Goal: Task Accomplishment & Management: Complete application form

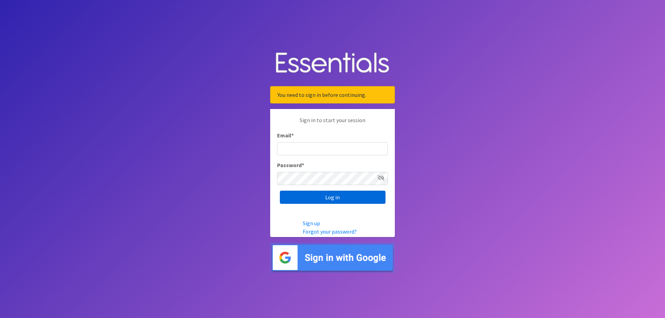
type input "[EMAIL_ADDRESS][PERSON_NAME][DOMAIN_NAME]"
click at [371, 193] on input "Log in" at bounding box center [333, 197] width 106 height 13
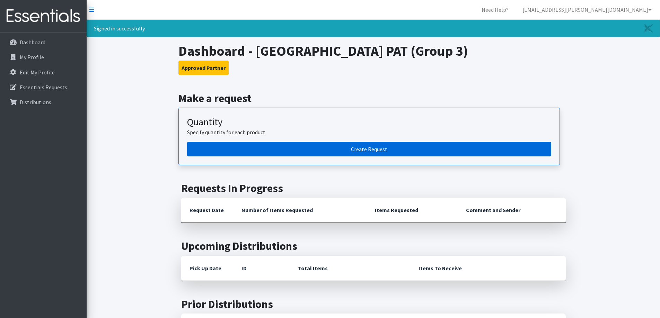
click at [361, 150] on link "Create Request" at bounding box center [369, 149] width 364 height 15
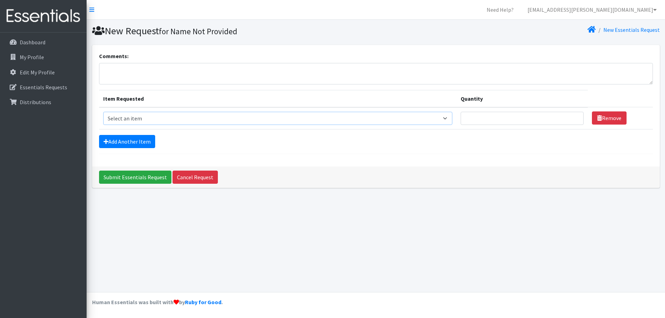
click at [131, 116] on select "Select an item Size 0/Newborn Size 1 Size 2 Size 3 Size 4 Size 5 Size 6 Size 7 …" at bounding box center [277, 118] width 349 height 13
select select "1095"
click at [103, 112] on select "Select an item Size 0/Newborn Size 1 Size 2 Size 3 Size 4 Size 5 Size 6 Size 7 …" at bounding box center [277, 118] width 349 height 13
click at [542, 120] on input "Quantity" at bounding box center [522, 118] width 123 height 13
type input "6"
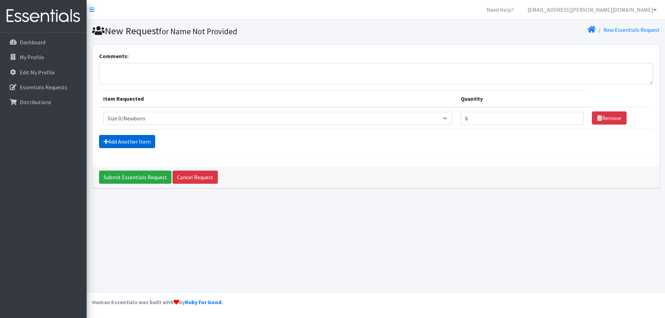
click at [126, 138] on link "Add Another Item" at bounding box center [127, 141] width 56 height 13
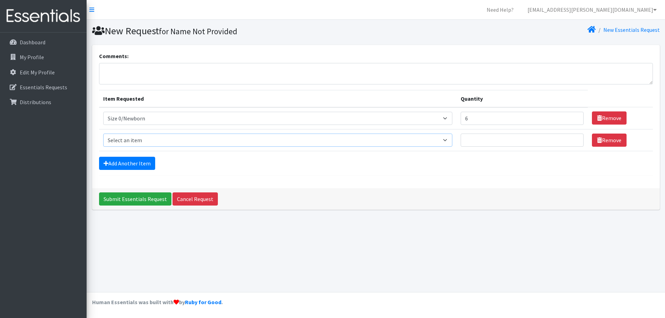
click at [129, 138] on select "Select an item Size 0/Newborn Size 1 Size 2 Size 3 Size 4 Size 5 Size 6 Size 7 …" at bounding box center [277, 140] width 349 height 13
select select "1090"
click at [103, 134] on select "Select an item Size 0/Newborn Size 1 Size 2 Size 3 Size 4 Size 5 Size 6 Size 7 …" at bounding box center [277, 140] width 349 height 13
click at [471, 144] on input "Quantity" at bounding box center [522, 140] width 123 height 13
type input "10"
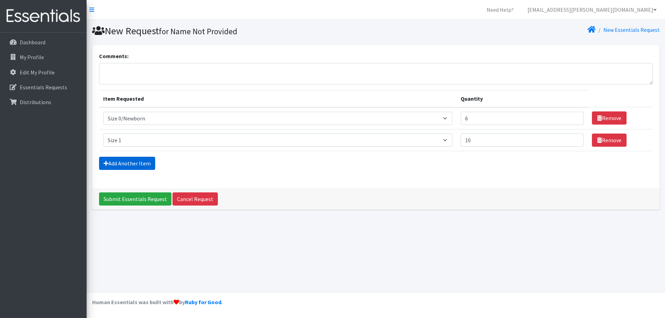
click at [119, 169] on link "Add Another Item" at bounding box center [127, 163] width 56 height 13
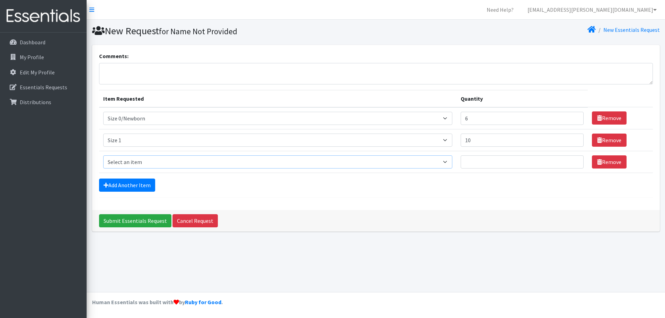
click at [119, 165] on select "Select an item Size 0/Newborn Size 1 Size 2 Size 3 Size 4 Size 5 Size 6 Size 7 …" at bounding box center [277, 162] width 349 height 13
select select "1091"
click at [103, 156] on select "Select an item Size 0/Newborn Size 1 Size 2 Size 3 Size 4 Size 5 Size 6 Size 7 …" at bounding box center [277, 162] width 349 height 13
click at [489, 160] on input "Quantity" at bounding box center [522, 162] width 123 height 13
type input "10"
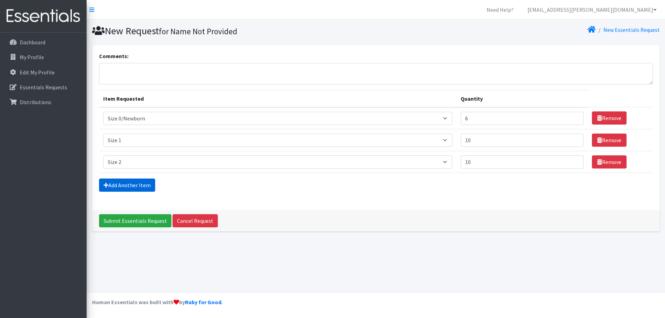
click at [119, 183] on link "Add Another Item" at bounding box center [127, 185] width 56 height 13
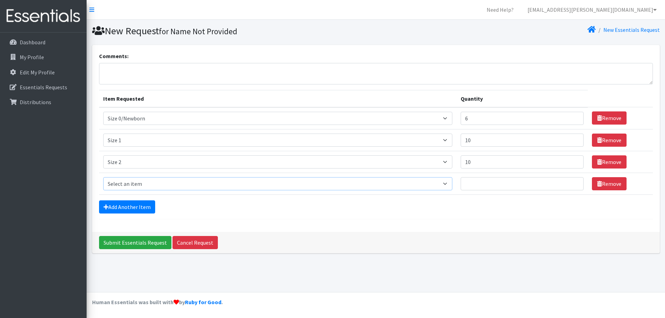
click at [119, 183] on select "Select an item Size 0/Newborn Size 1 Size 2 Size 3 Size 4 Size 5 Size 6 Size 7 …" at bounding box center [277, 183] width 349 height 13
select select "1094"
click at [103, 177] on select "Select an item Size 0/Newborn Size 1 Size 2 Size 3 Size 4 Size 5 Size 6 Size 7 …" at bounding box center [277, 183] width 349 height 13
click at [470, 190] on input "Quantity" at bounding box center [522, 183] width 123 height 13
type input "10"
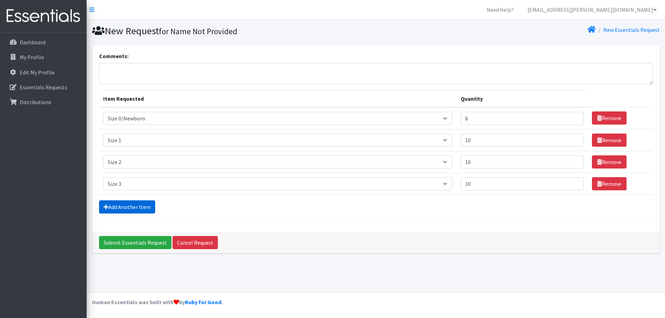
click at [135, 207] on link "Add Another Item" at bounding box center [127, 207] width 56 height 13
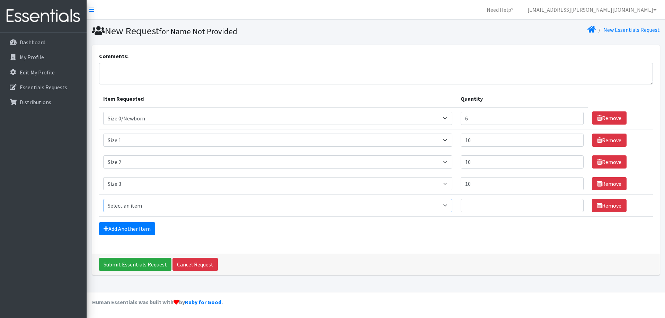
click at [135, 209] on select "Select an item Size 0/Newborn Size 1 Size 2 Size 3 Size 4 Size 5 Size 6 Size 7 …" at bounding box center [277, 205] width 349 height 13
select select "1097"
click at [103, 199] on select "Select an item Size 0/Newborn Size 1 Size 2 Size 3 Size 4 Size 5 Size 6 Size 7 …" at bounding box center [277, 205] width 349 height 13
click at [497, 202] on input "Quantity" at bounding box center [522, 205] width 123 height 13
type input "16"
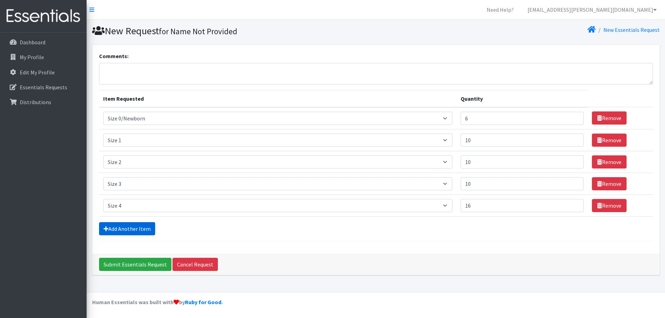
click at [142, 228] on link "Add Another Item" at bounding box center [127, 228] width 56 height 13
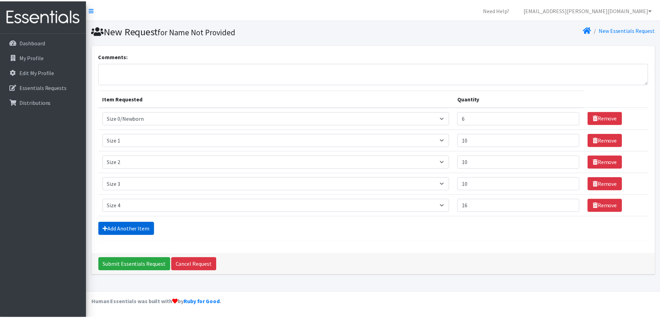
scroll to position [10, 0]
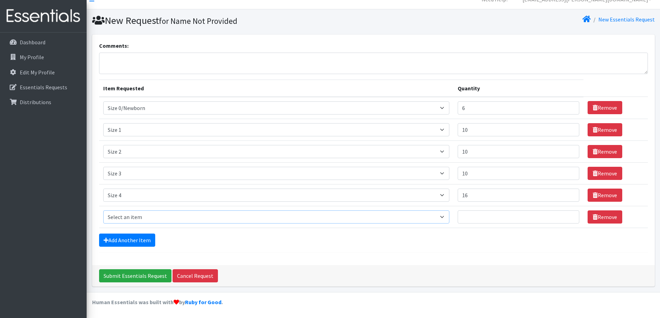
click at [124, 214] on select "Select an item Size 0/Newborn Size 1 Size 2 Size 3 Size 4 Size 5 Size 6 Size 7 …" at bounding box center [276, 217] width 346 height 13
select select "1098"
click at [103, 211] on select "Select an item Size 0/Newborn Size 1 Size 2 Size 3 Size 4 Size 5 Size 6 Size 7 …" at bounding box center [276, 217] width 346 height 13
click at [476, 221] on input "Quantity" at bounding box center [519, 217] width 122 height 13
type input "16"
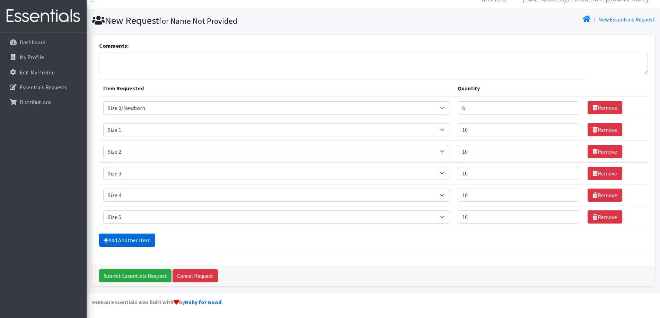
click at [136, 240] on link "Add Another Item" at bounding box center [127, 240] width 56 height 13
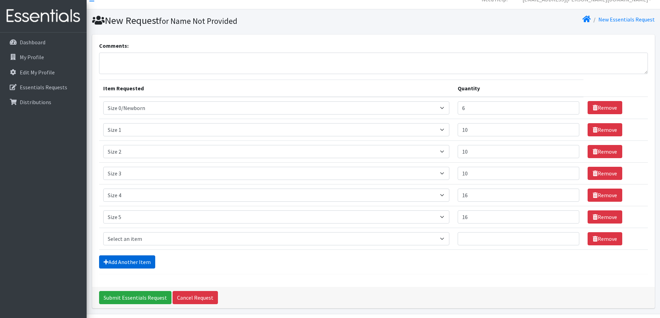
scroll to position [32, 0]
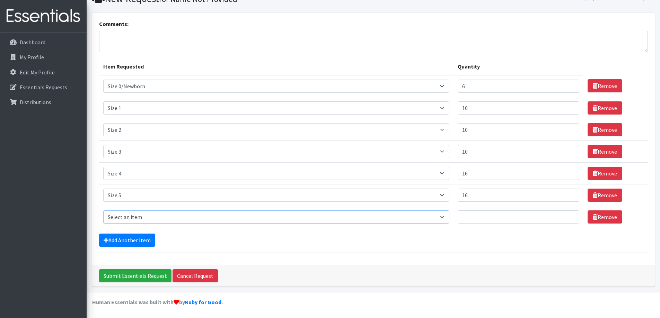
click at [130, 213] on select "Select an item Size 0/Newborn Size 1 Size 2 Size 3 Size 4 Size 5 Size 6 Size 7 …" at bounding box center [276, 217] width 346 height 13
select select "1100"
click at [103, 211] on select "Select an item Size 0/Newborn Size 1 Size 2 Size 3 Size 4 Size 5 Size 6 Size 7 …" at bounding box center [276, 217] width 346 height 13
click at [468, 222] on input "Quantity" at bounding box center [519, 217] width 122 height 13
type input "14"
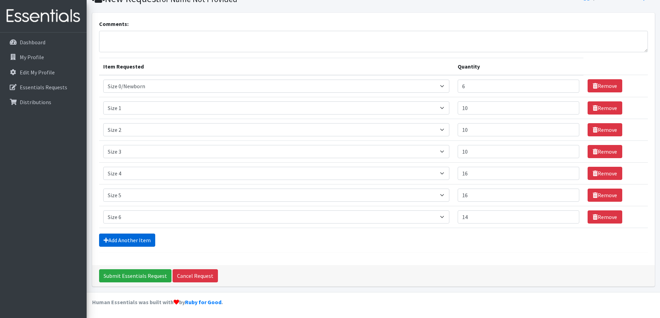
click at [108, 241] on link "Add Another Item" at bounding box center [127, 240] width 56 height 13
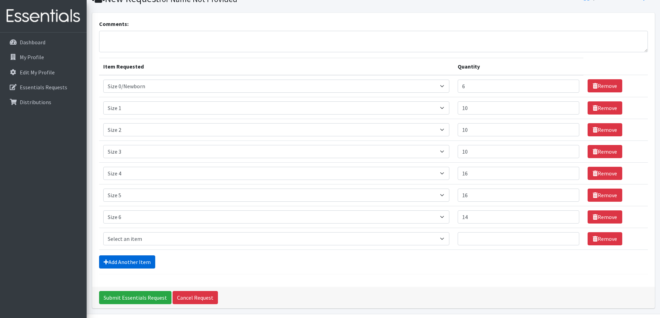
scroll to position [54, 0]
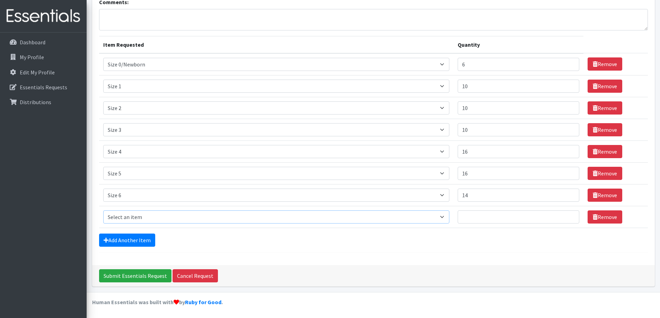
click at [114, 214] on select "Select an item Size 0/Newborn Size 1 Size 2 Size 3 Size 4 Size 5 Size 6 Size 7 …" at bounding box center [276, 217] width 346 height 13
select select "1091"
click at [103, 211] on select "Select an item Size 0/Newborn Size 1 Size 2 Size 3 Size 4 Size 5 Size 6 Size 7 …" at bounding box center [276, 217] width 346 height 13
click at [469, 218] on input "Quantity" at bounding box center [519, 217] width 122 height 13
type input "10"
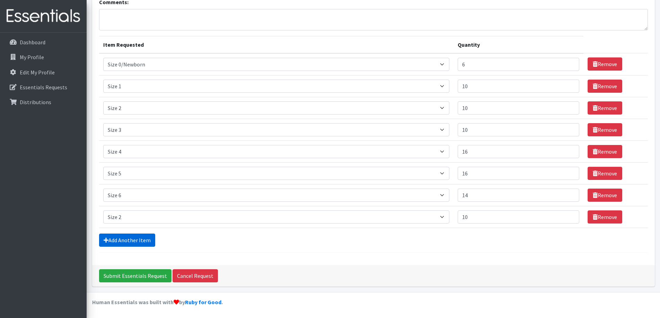
click at [128, 238] on link "Add Another Item" at bounding box center [127, 240] width 56 height 13
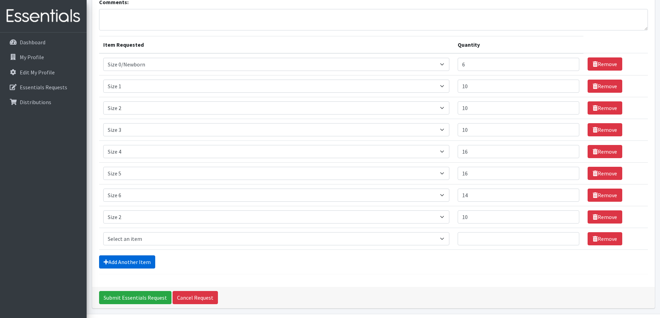
scroll to position [76, 0]
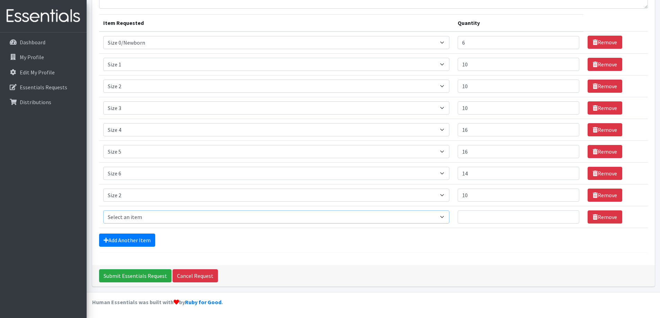
click at [122, 221] on select "Select an item Size 0/Newborn Size 1 Size 2 Size 3 Size 4 Size 5 Size 6 Size 7 …" at bounding box center [276, 217] width 346 height 13
select select "1107"
click at [103, 211] on select "Select an item Size 0/Newborn Size 1 Size 2 Size 3 Size 4 Size 5 Size 6 Size 7 …" at bounding box center [276, 217] width 346 height 13
click at [475, 222] on input "Quantity" at bounding box center [519, 217] width 122 height 13
type input "20"
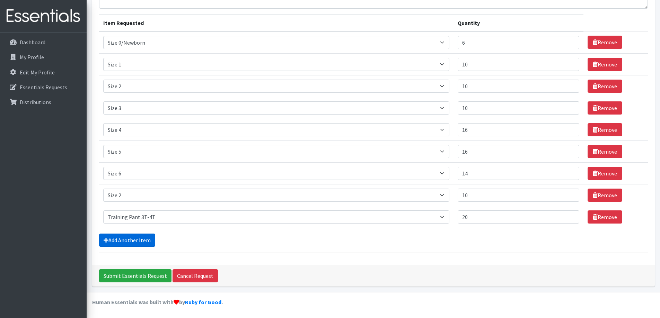
click at [107, 238] on icon at bounding box center [106, 241] width 5 height 6
click at [121, 242] on link "Add Another Item" at bounding box center [127, 240] width 56 height 13
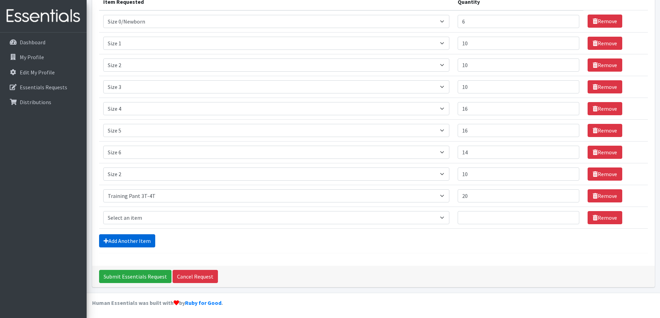
scroll to position [98, 0]
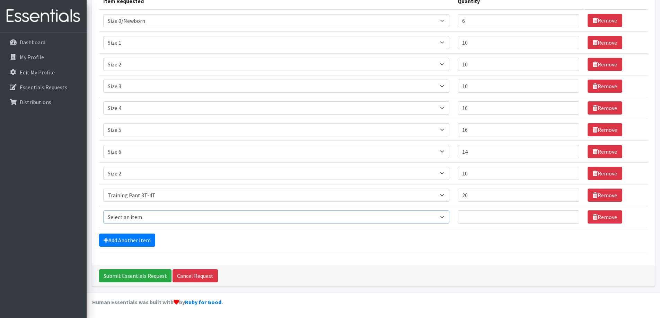
click at [122, 219] on select "Select an item Size 0/Newborn Size 1 Size 2 Size 3 Size 4 Size 5 Size 6 Size 7 …" at bounding box center [276, 217] width 346 height 13
select select "1093"
click at [103, 211] on select "Select an item Size 0/Newborn Size 1 Size 2 Size 3 Size 4 Size 5 Size 6 Size 7 …" at bounding box center [276, 217] width 346 height 13
click at [475, 214] on input "Quantity" at bounding box center [519, 217] width 122 height 13
type input "22"
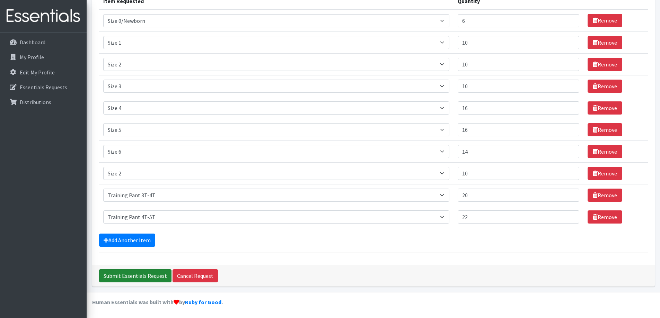
click at [136, 275] on input "Submit Essentials Request" at bounding box center [135, 275] width 72 height 13
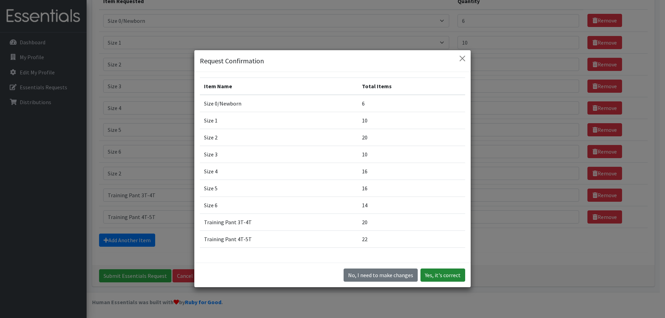
click at [431, 275] on button "Yes, it's correct" at bounding box center [442, 275] width 45 height 13
